Goal: Information Seeking & Learning: Learn about a topic

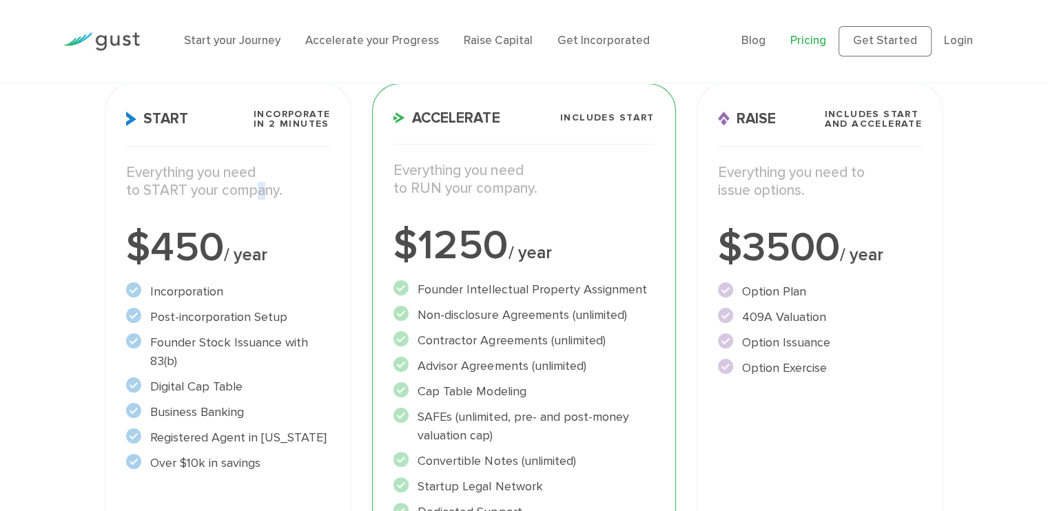
click at [251, 211] on div "Everything you need to START your company." at bounding box center [228, 189] width 225 height 50
click at [245, 245] on div "$450 / year" at bounding box center [228, 247] width 205 height 41
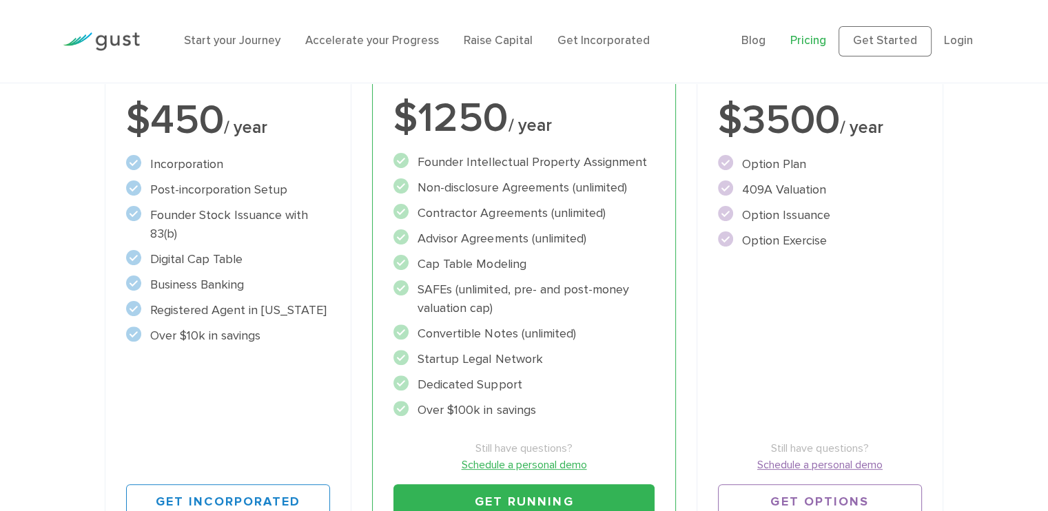
scroll to position [345, 0]
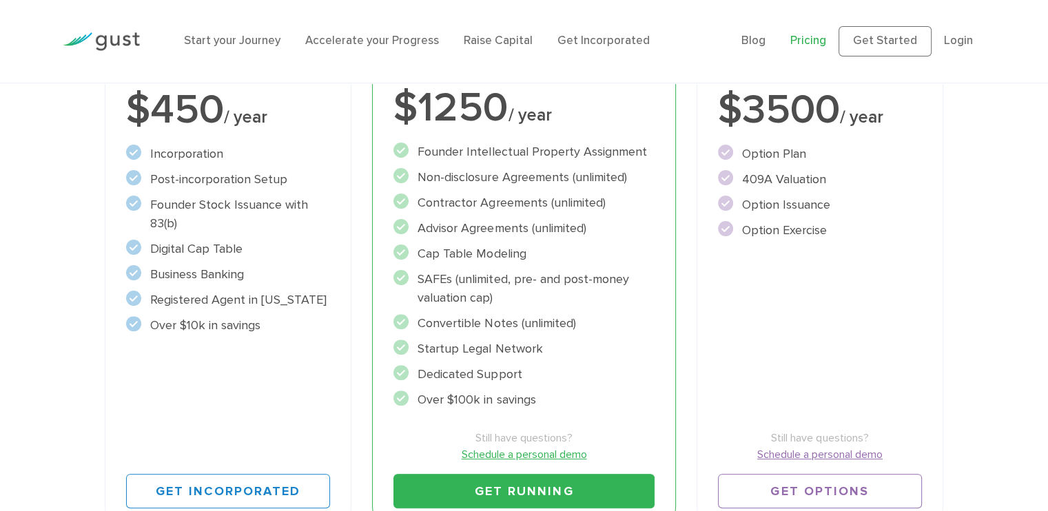
click at [254, 211] on li "Founder Stock Issuance with 83(b)" at bounding box center [228, 214] width 205 height 37
click at [165, 252] on li "Digital Cap Table" at bounding box center [228, 249] width 205 height 19
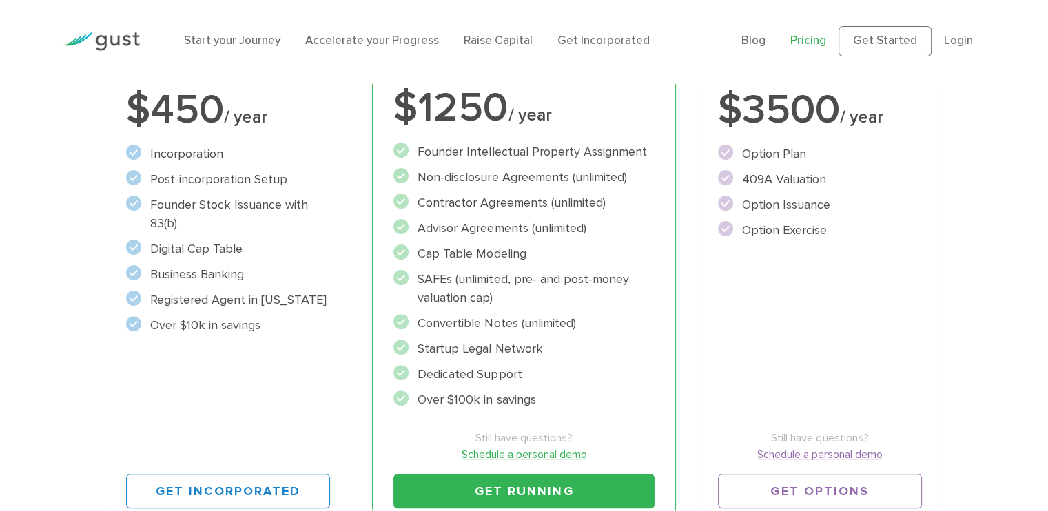
click at [162, 280] on li "Business Banking" at bounding box center [228, 274] width 205 height 19
click at [191, 311] on ul "Incorporation" at bounding box center [228, 240] width 205 height 190
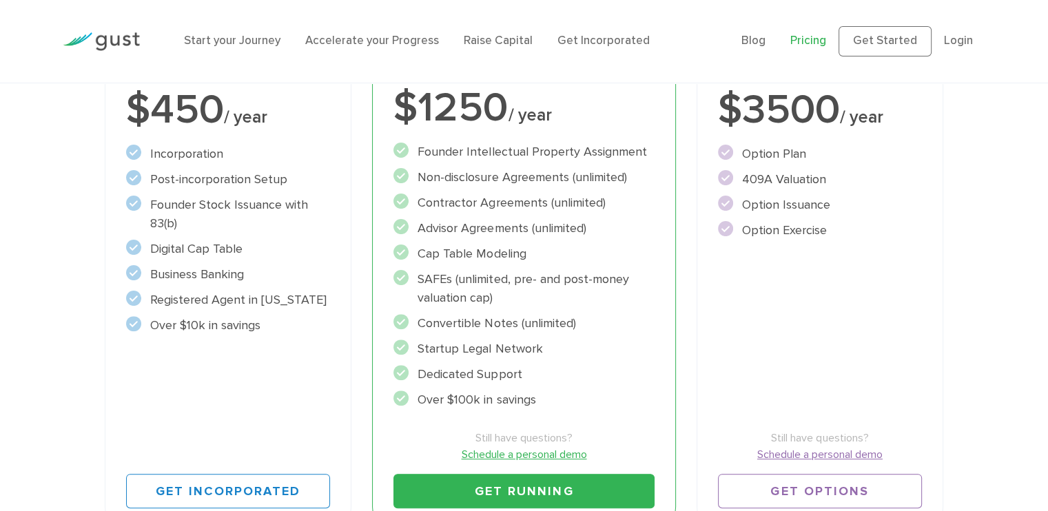
click at [191, 311] on ul "Incorporation" at bounding box center [228, 240] width 205 height 190
click at [254, 304] on li "Registered Agent in [US_STATE]" at bounding box center [228, 300] width 205 height 19
click at [245, 308] on li "Registered Agent in [US_STATE]" at bounding box center [228, 300] width 205 height 19
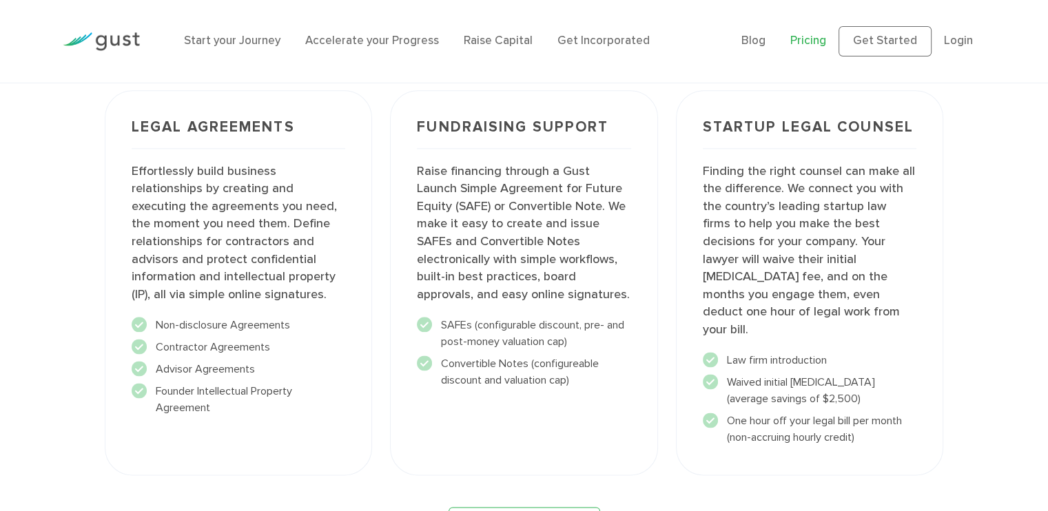
scroll to position [1585, 0]
